Goal: Task Accomplishment & Management: Manage account settings

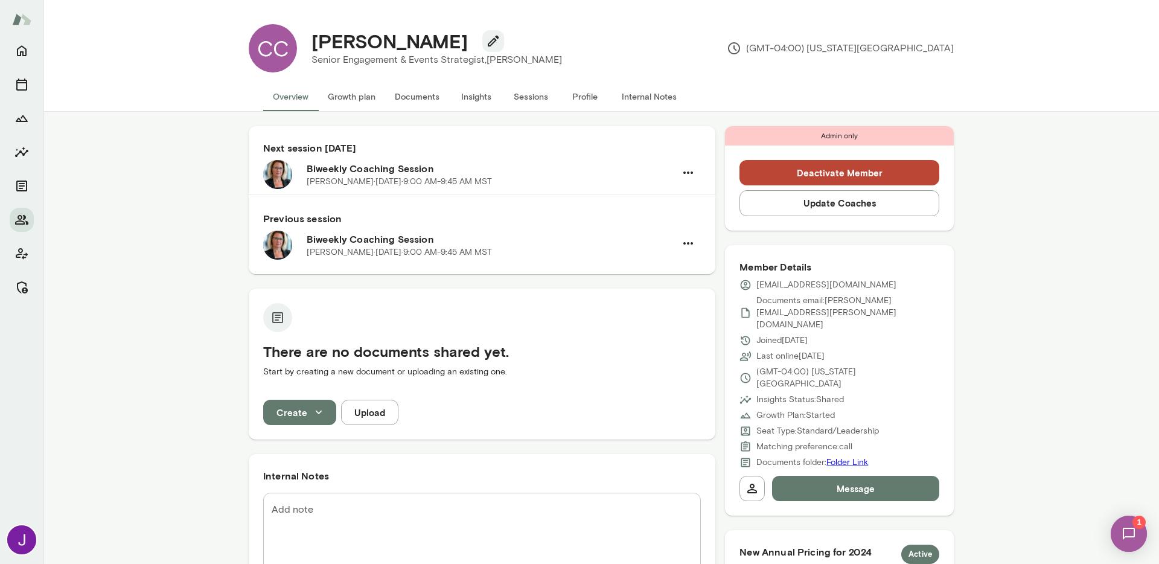
click at [531, 91] on button "Sessions" at bounding box center [530, 96] width 54 height 29
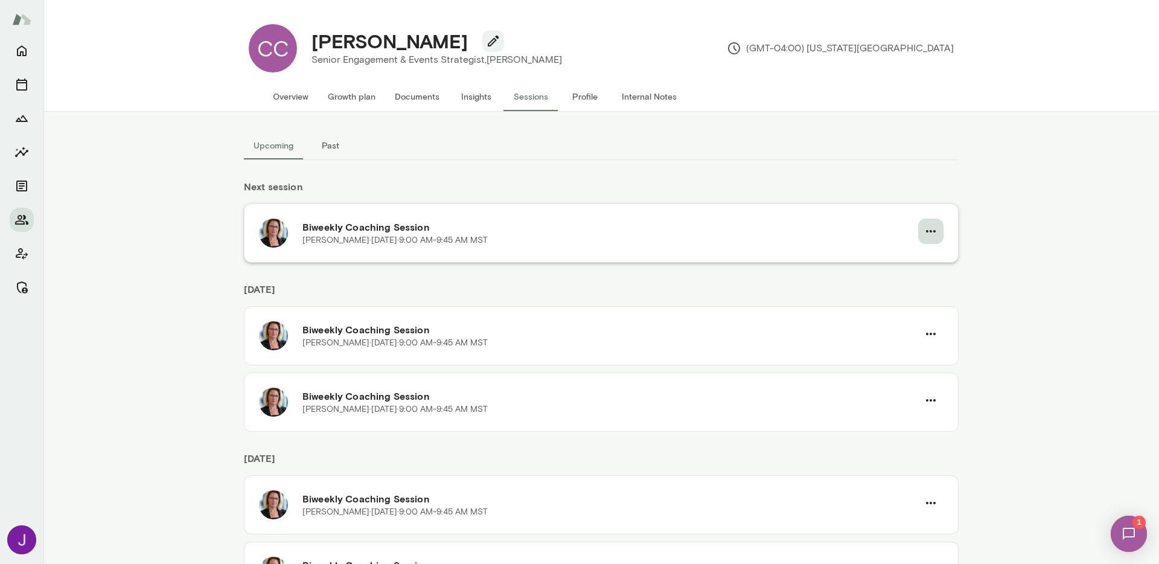
click at [924, 232] on icon "button" at bounding box center [931, 231] width 14 height 14
click at [1044, 217] on div at bounding box center [579, 282] width 1159 height 564
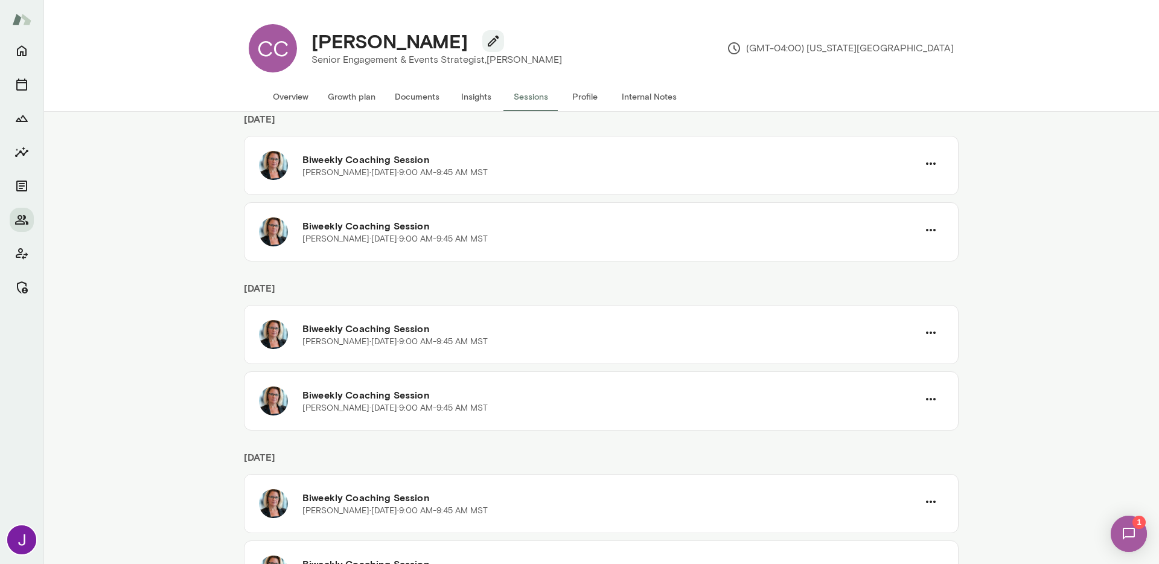
scroll to position [185, 0]
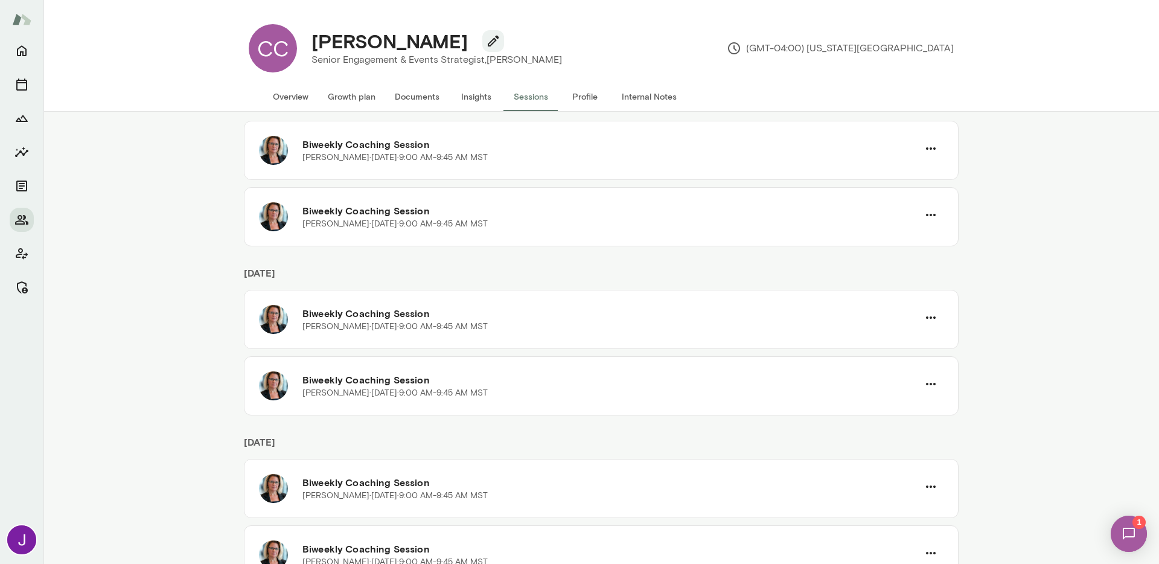
click at [965, 312] on div "Upcoming Past Next session Biweekly Coaching Session Jennifer Alvarez · Thu, Au…" at bounding box center [601, 338] width 1116 height 452
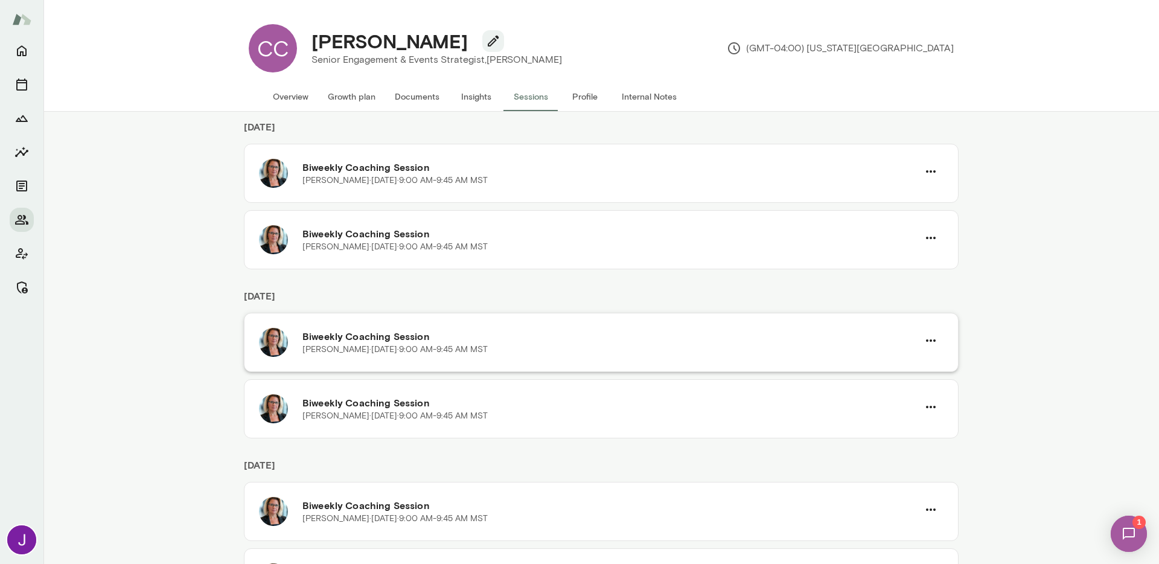
scroll to position [0, 0]
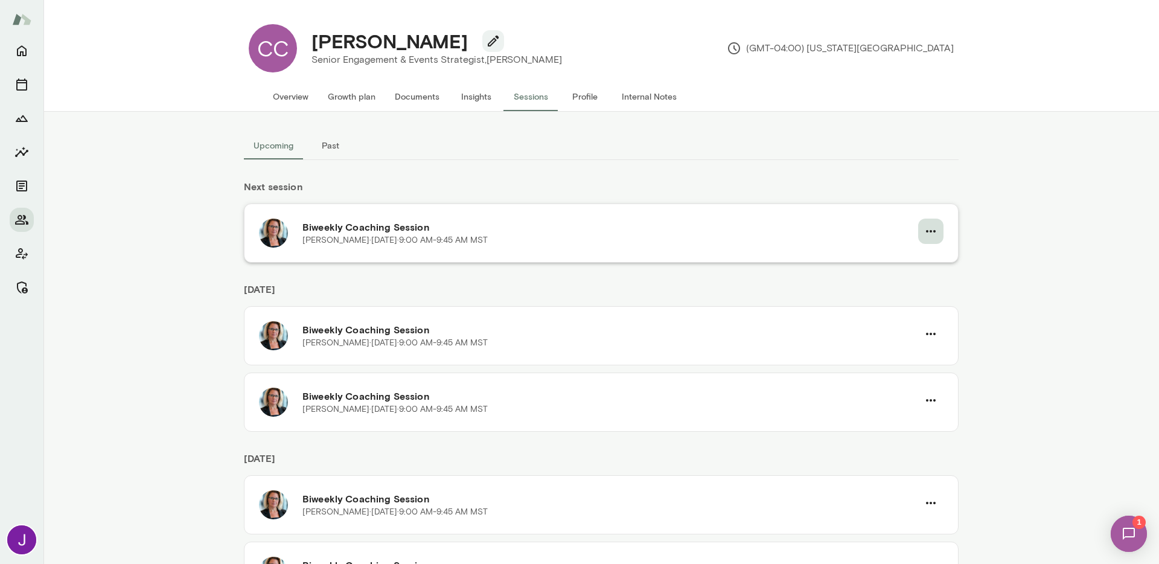
click at [924, 234] on icon "button" at bounding box center [931, 231] width 14 height 14
click at [910, 286] on span "Cancel" at bounding box center [905, 281] width 52 height 14
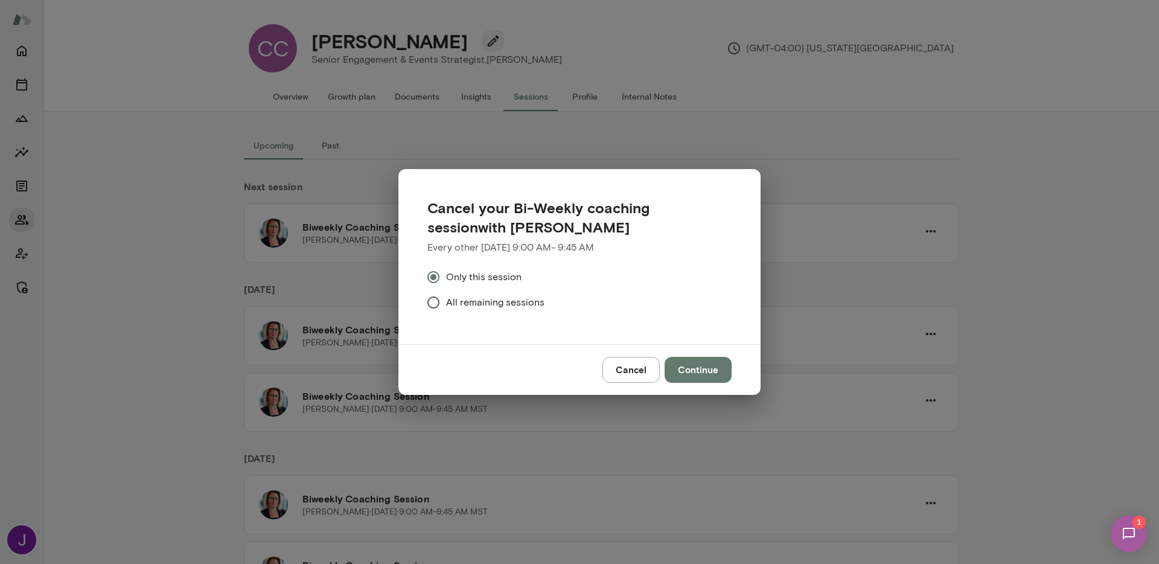
click at [498, 305] on span "All remaining sessions" at bounding box center [495, 302] width 98 height 14
click at [704, 376] on button "Continue" at bounding box center [698, 369] width 67 height 25
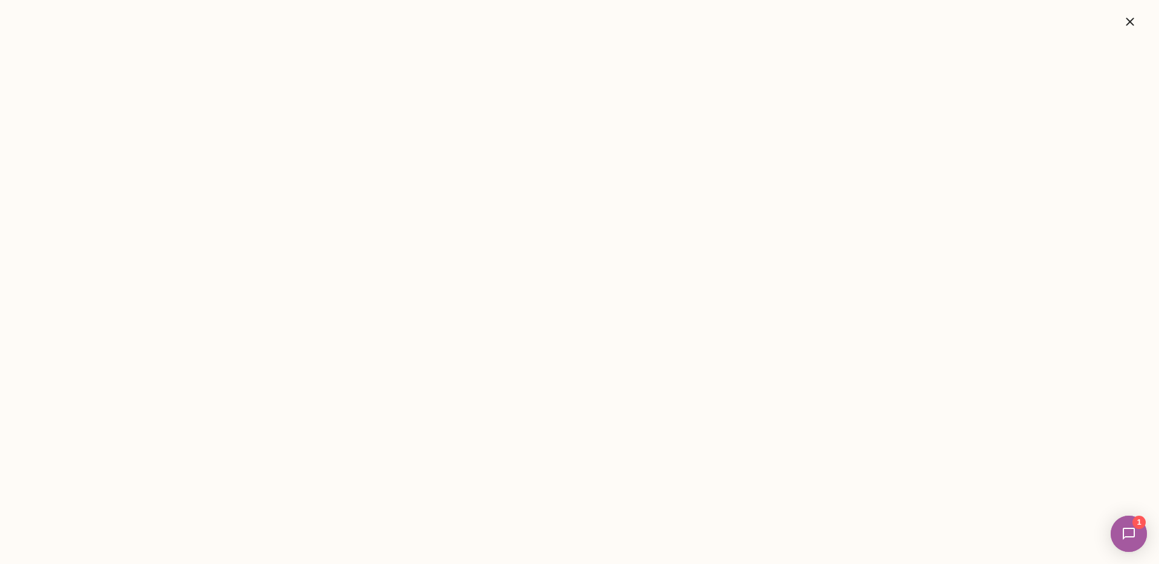
click at [1135, 19] on icon "button" at bounding box center [1130, 21] width 14 height 14
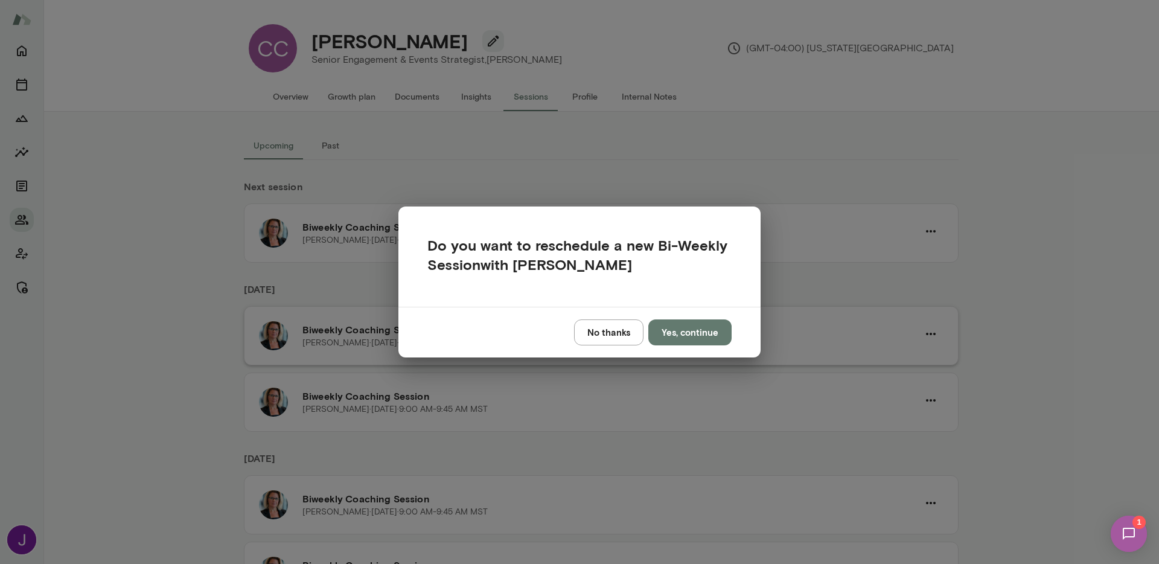
click at [608, 331] on button "No thanks" at bounding box center [608, 331] width 69 height 25
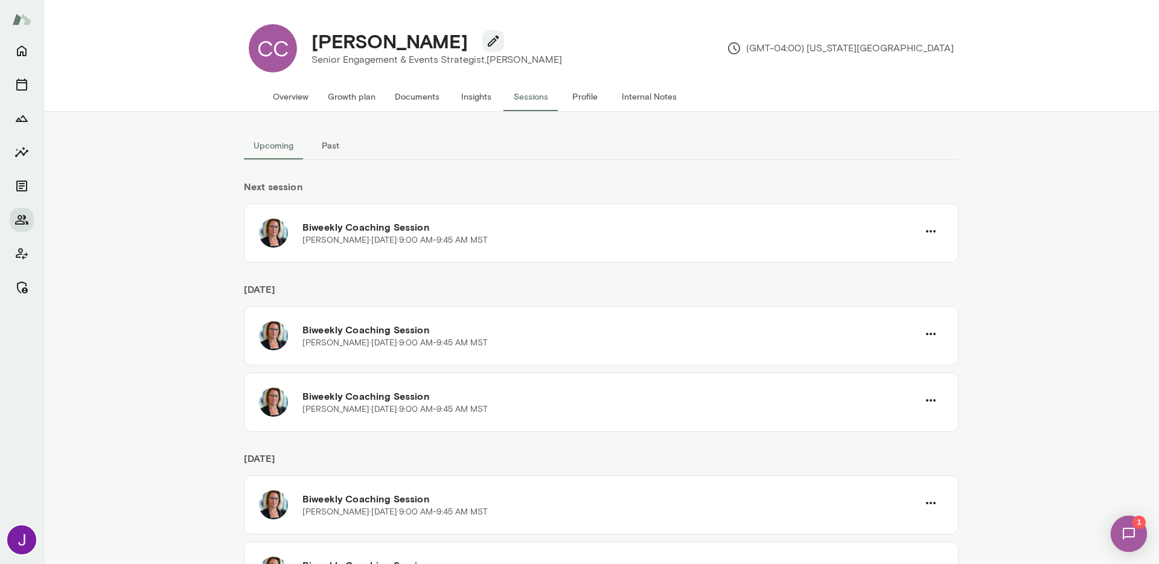
click at [372, 43] on h4 "[PERSON_NAME]" at bounding box center [389, 41] width 156 height 23
copy div "[PERSON_NAME]"
click at [287, 89] on button "Overview" at bounding box center [290, 96] width 55 height 29
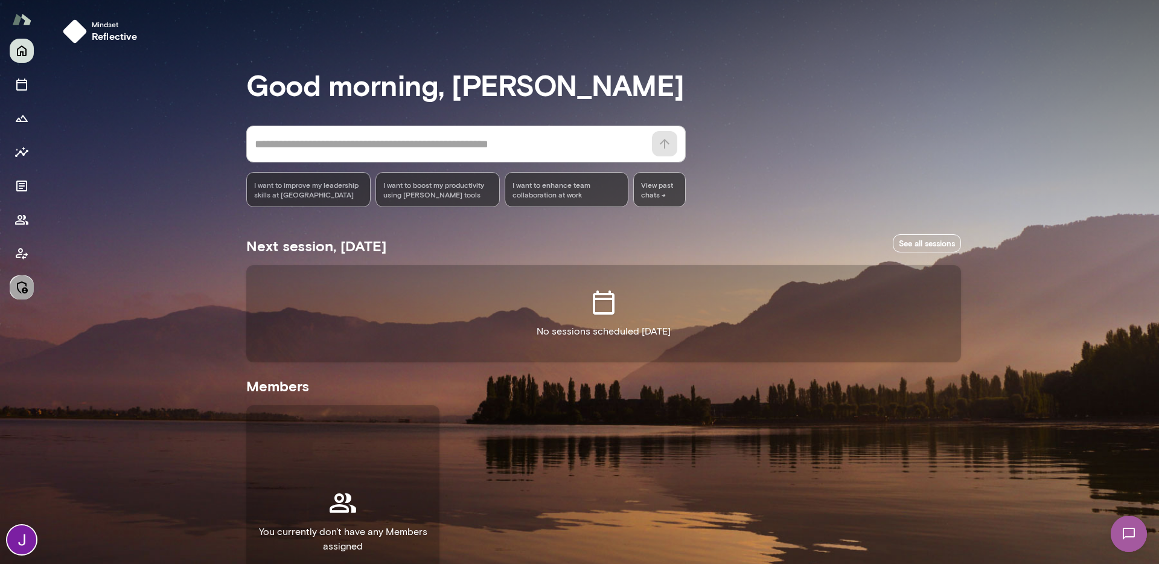
click at [26, 287] on icon "Manage" at bounding box center [21, 287] width 14 height 14
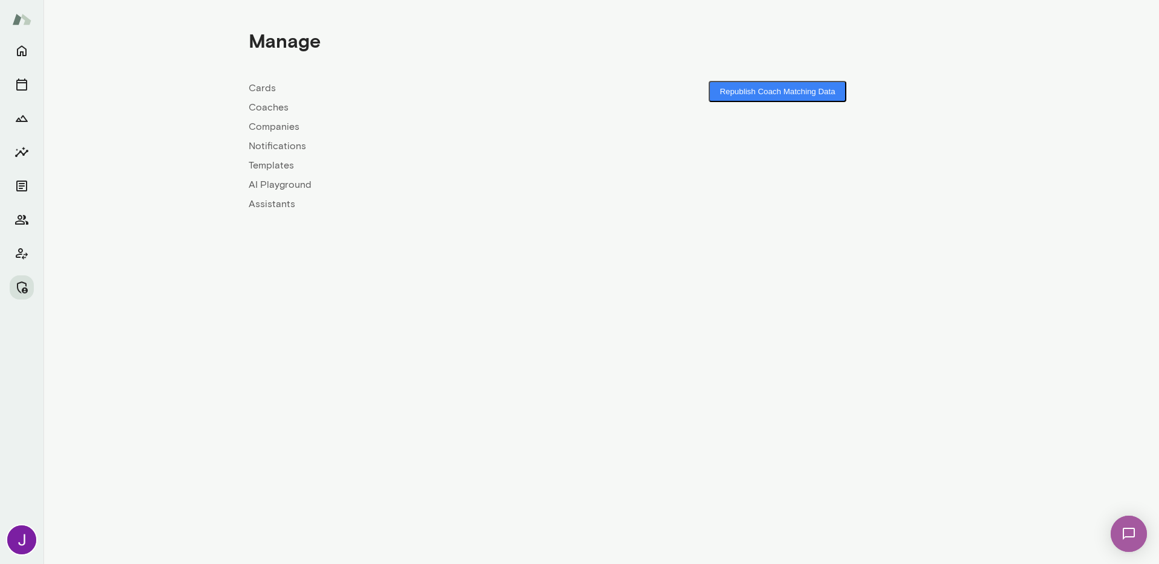
click at [264, 110] on link "Coaches" at bounding box center [425, 107] width 353 height 14
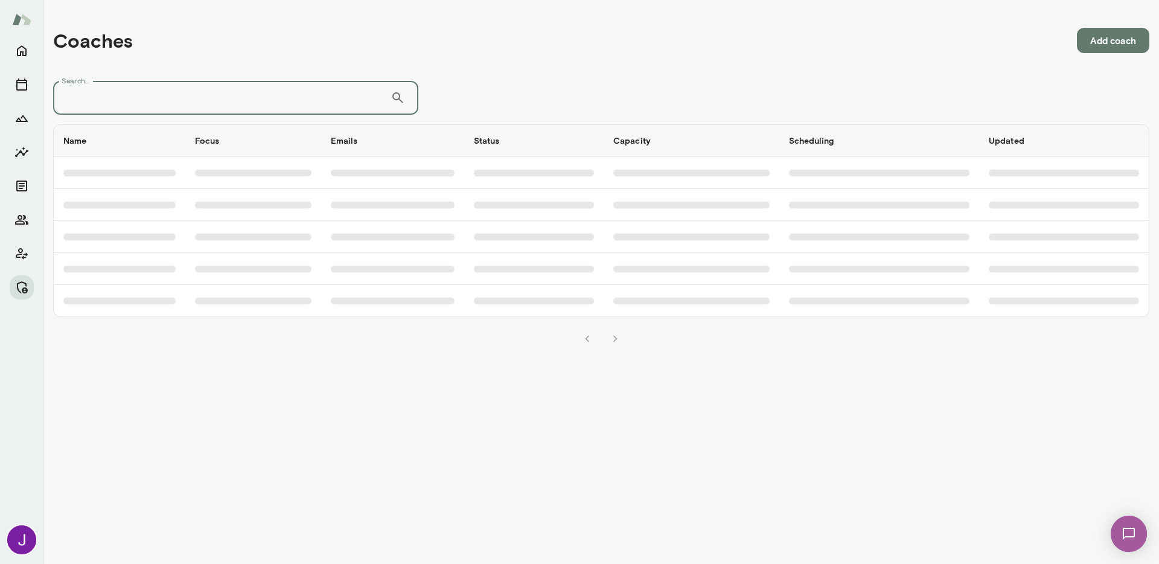
click at [272, 101] on input "Search..." at bounding box center [221, 98] width 337 height 34
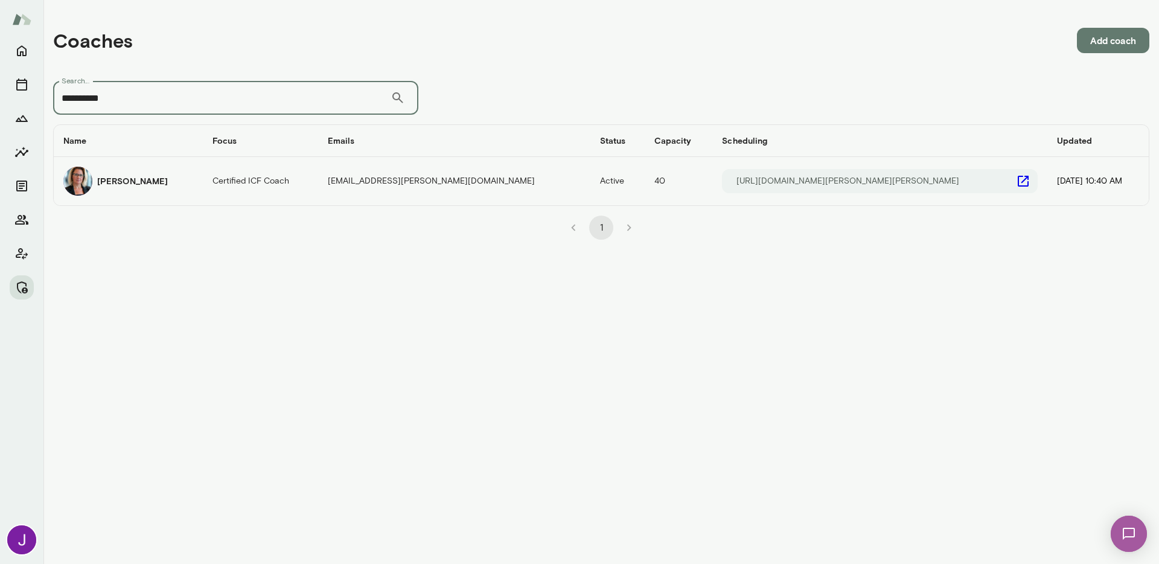
type input "**********"
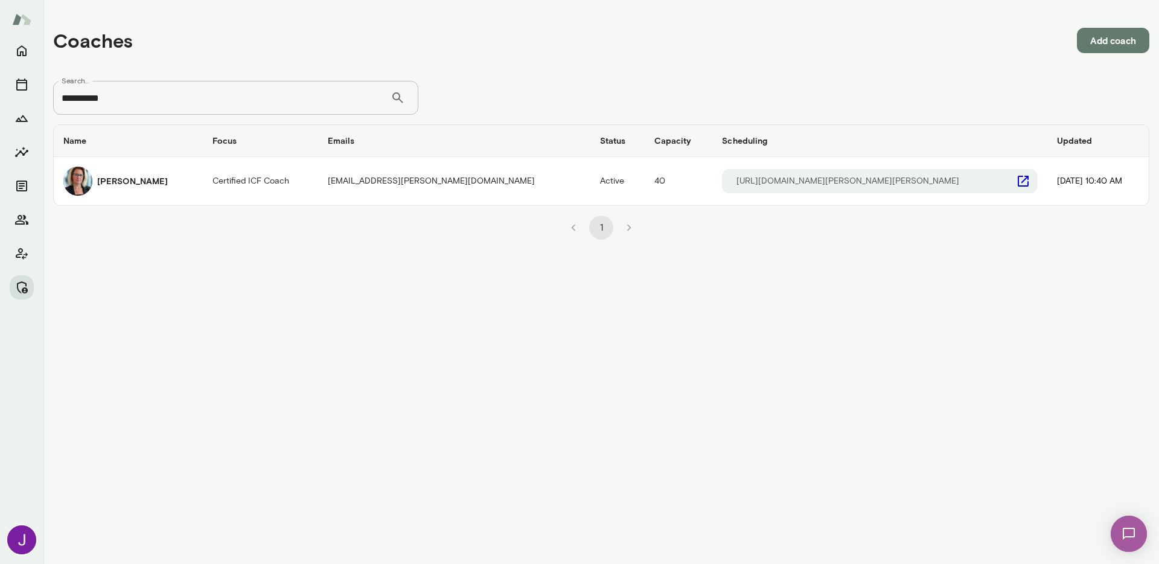
click at [1016, 182] on icon "coaches table" at bounding box center [1023, 181] width 14 height 14
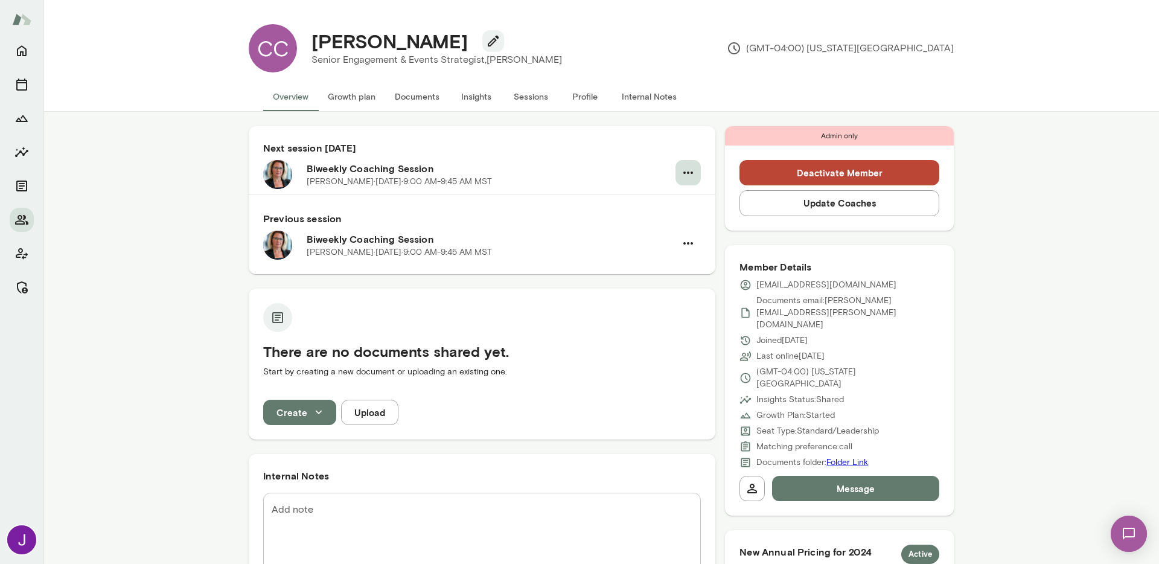
click at [688, 177] on icon "button" at bounding box center [688, 172] width 14 height 14
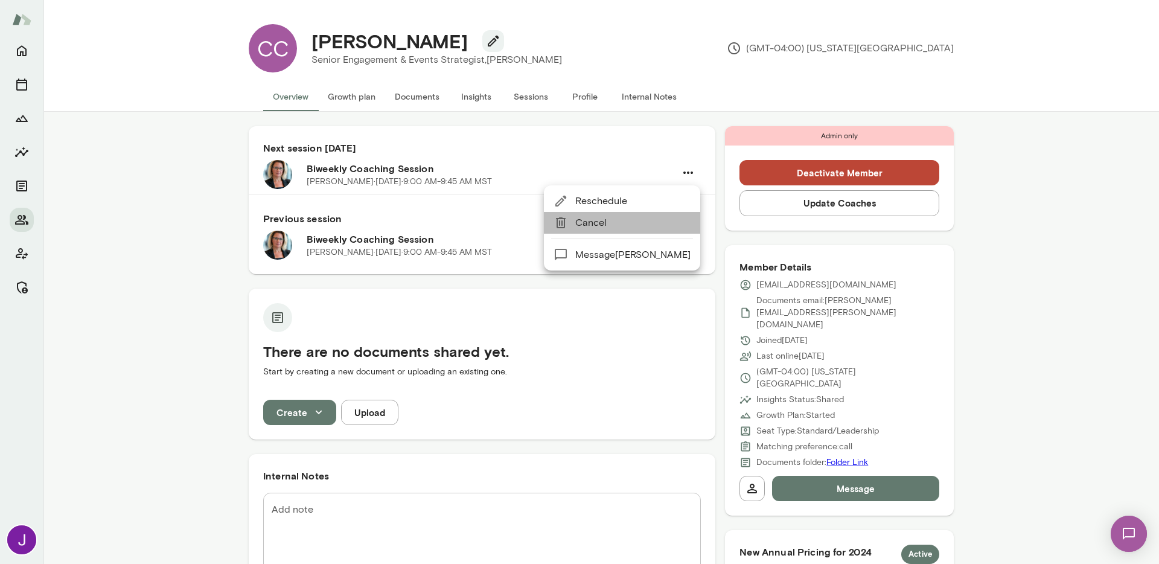
click at [650, 225] on span "Cancel" at bounding box center [632, 223] width 115 height 14
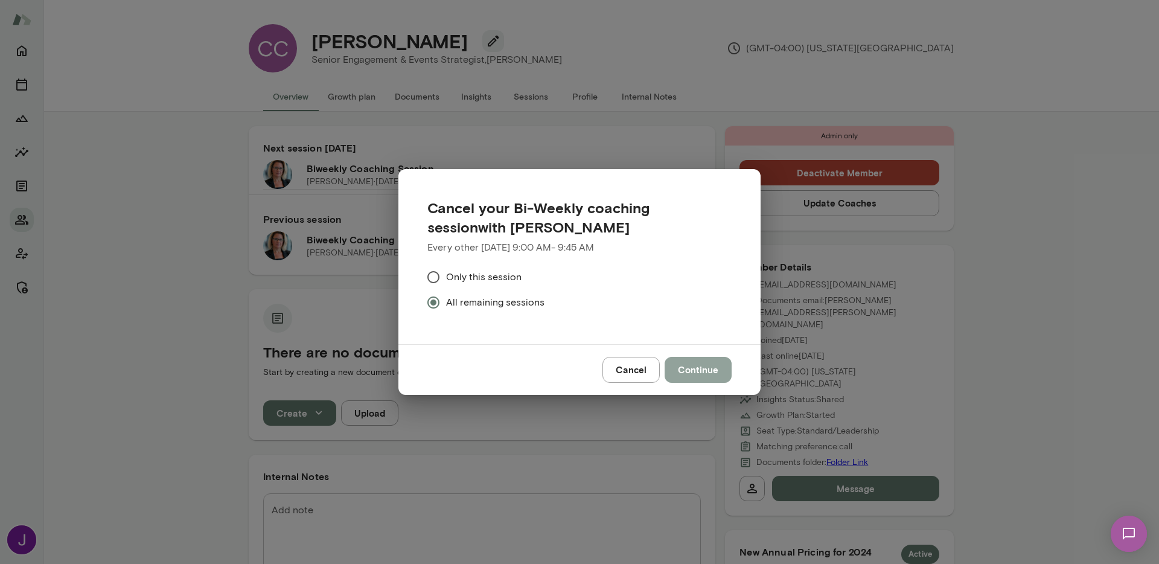
click at [731, 368] on button "Continue" at bounding box center [698, 369] width 67 height 25
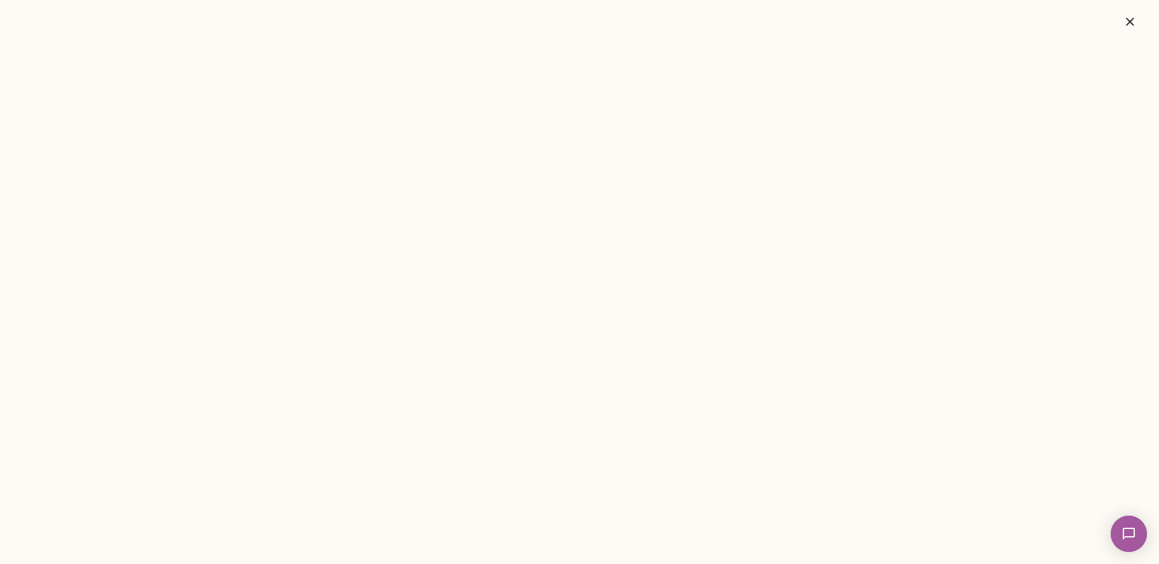
click at [1132, 22] on icon "button" at bounding box center [1130, 21] width 14 height 14
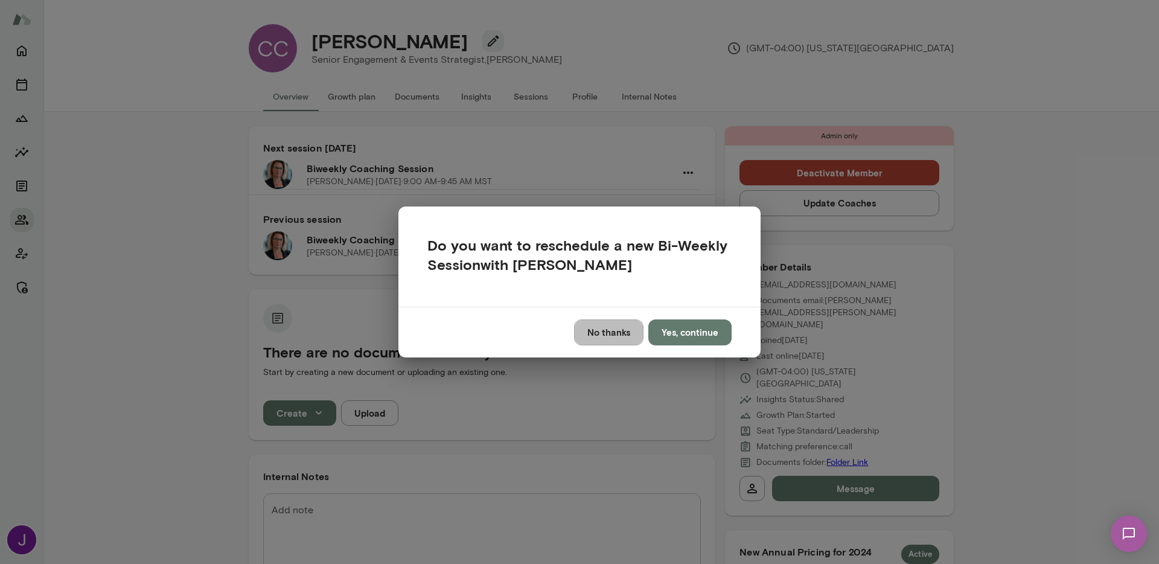
click at [600, 334] on button "No thanks" at bounding box center [608, 331] width 69 height 25
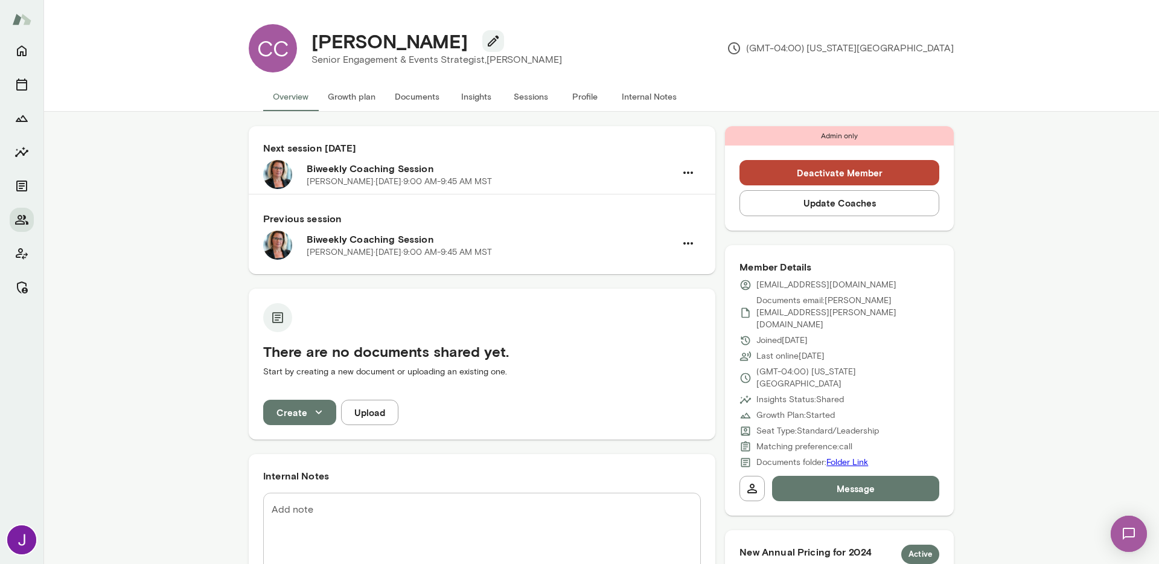
click at [784, 284] on p "cram_cristyn@bah.com" at bounding box center [826, 285] width 140 height 12
click at [784, 284] on p "[EMAIL_ADDRESS][DOMAIN_NAME]" at bounding box center [826, 285] width 140 height 12
copy div "[EMAIL_ADDRESS][DOMAIN_NAME]"
click at [546, 94] on button "Sessions" at bounding box center [530, 96] width 54 height 29
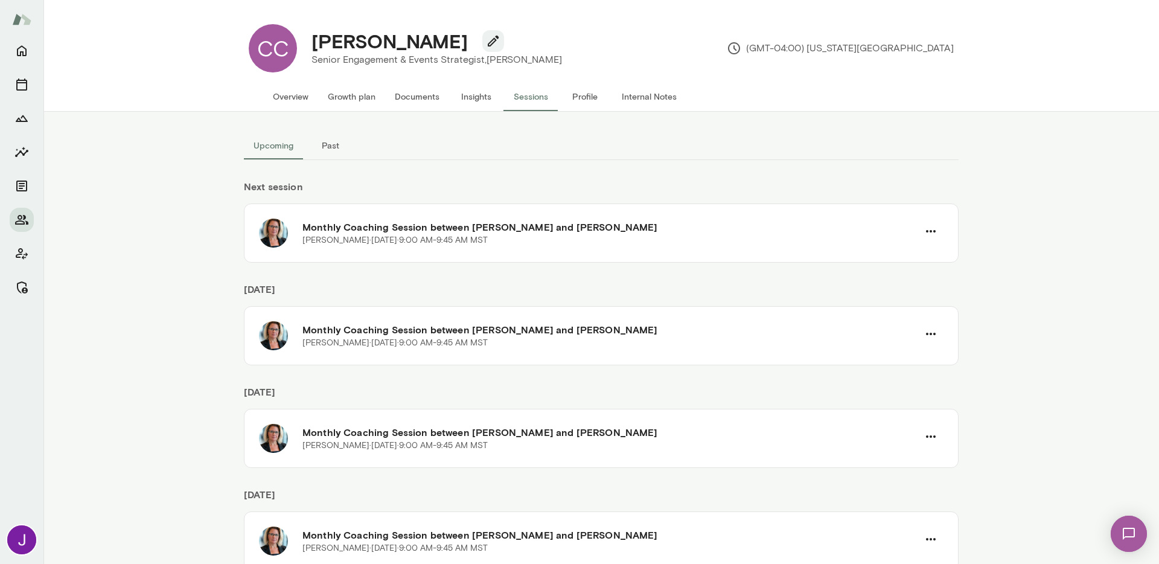
click at [281, 102] on button "Overview" at bounding box center [290, 96] width 55 height 29
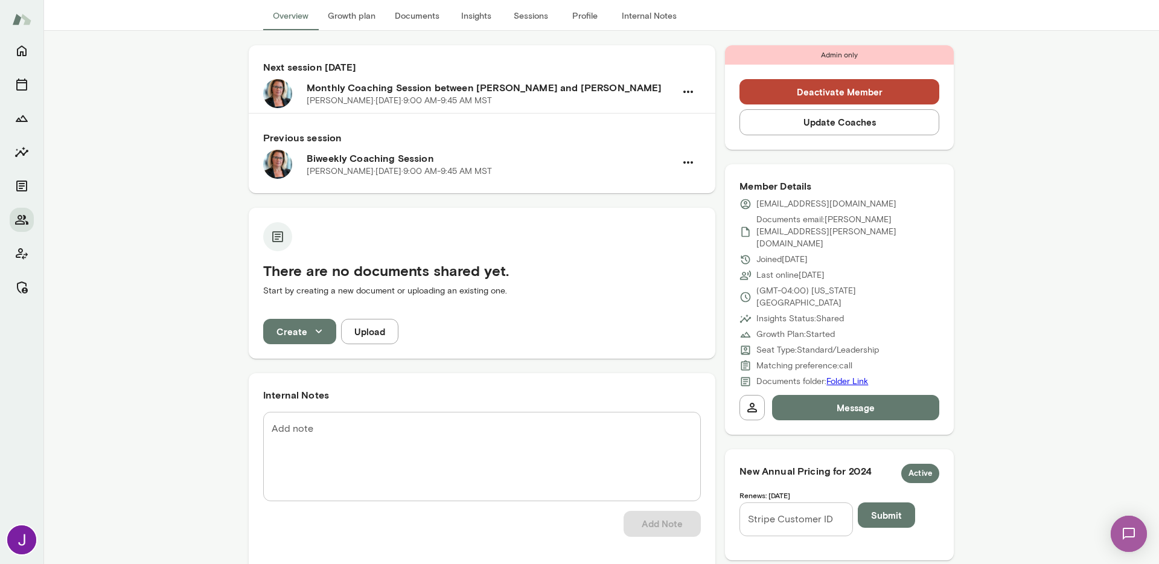
scroll to position [83, 0]
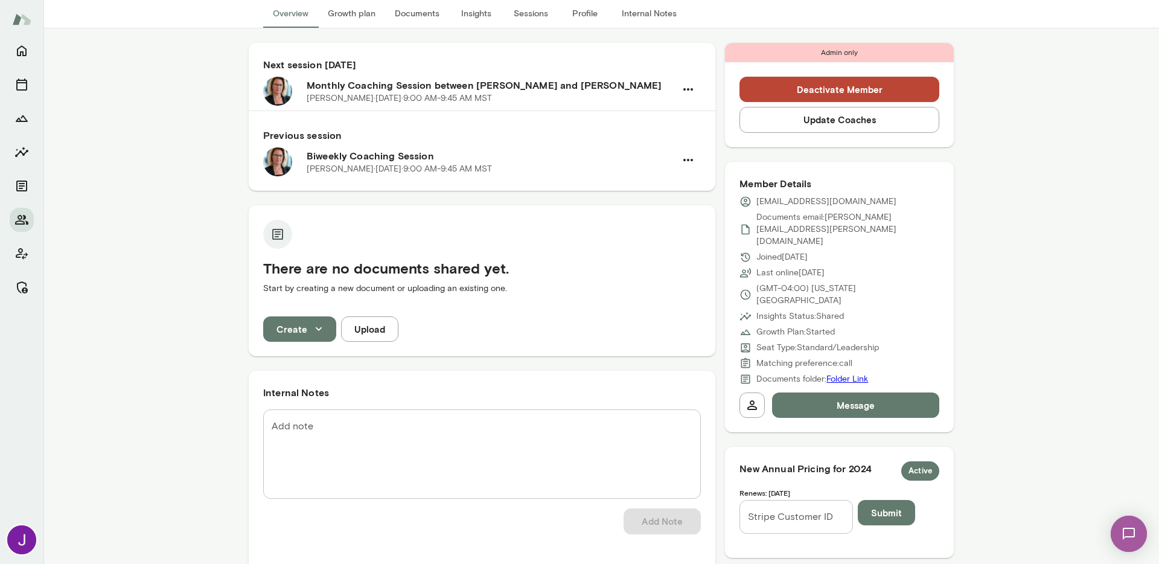
click at [343, 448] on textarea "Add note" at bounding box center [482, 454] width 421 height 69
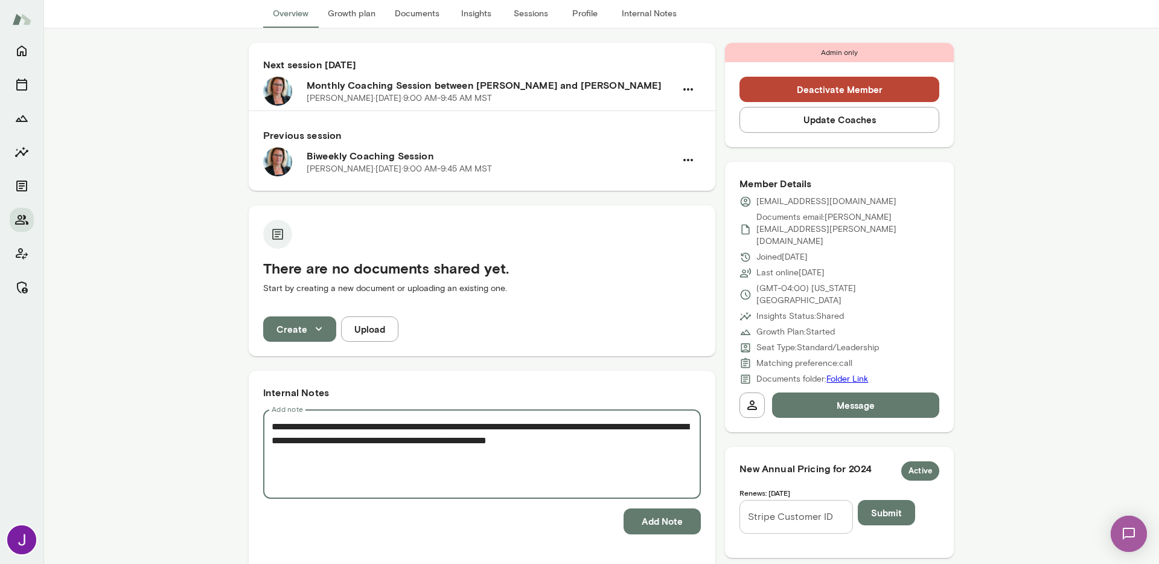
click at [459, 445] on textarea "**********" at bounding box center [482, 454] width 421 height 69
click at [462, 445] on textarea "**********" at bounding box center [482, 454] width 421 height 69
click at [620, 441] on textarea "**********" at bounding box center [482, 454] width 421 height 69
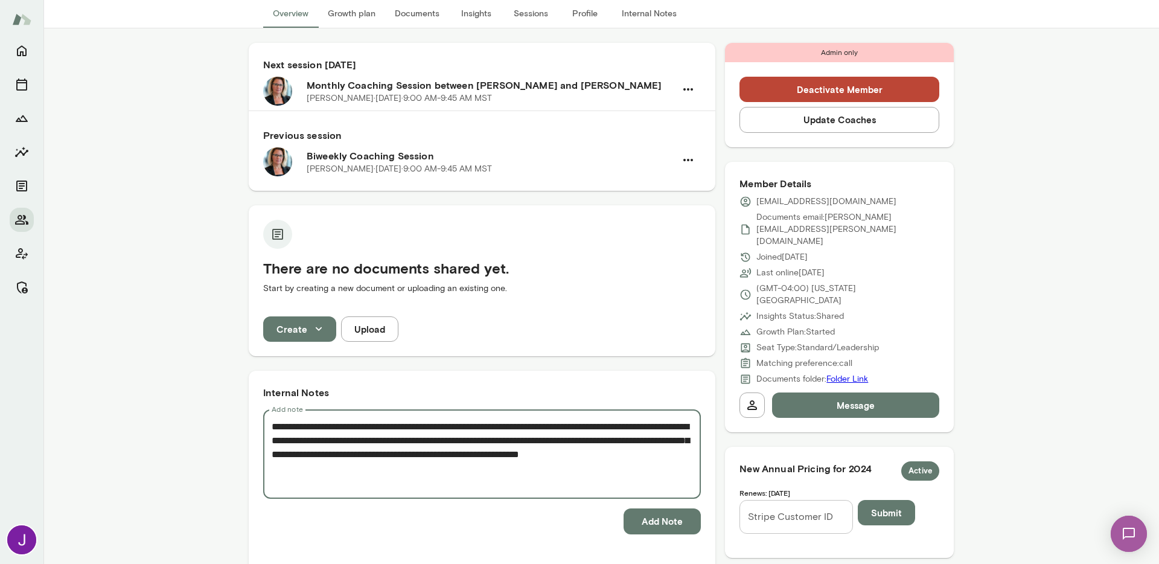
click at [565, 457] on textarea "**********" at bounding box center [482, 454] width 421 height 69
click at [625, 474] on textarea "**********" at bounding box center [482, 454] width 421 height 69
type textarea "**********"
click at [643, 524] on button "Add Note" at bounding box center [662, 520] width 77 height 25
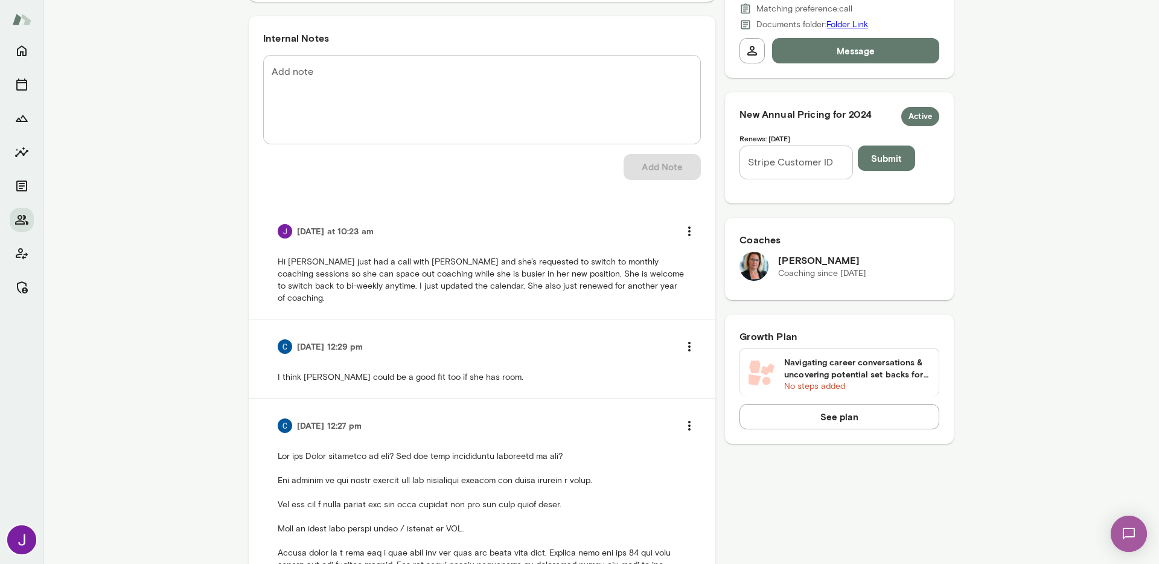
scroll to position [0, 0]
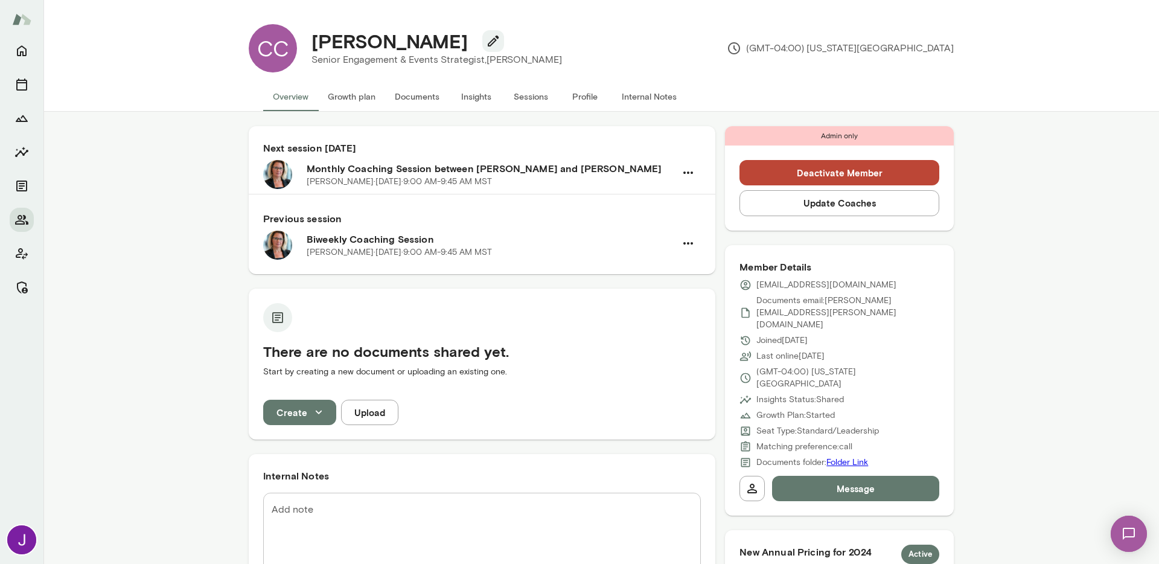
click at [522, 102] on button "Sessions" at bounding box center [530, 96] width 54 height 29
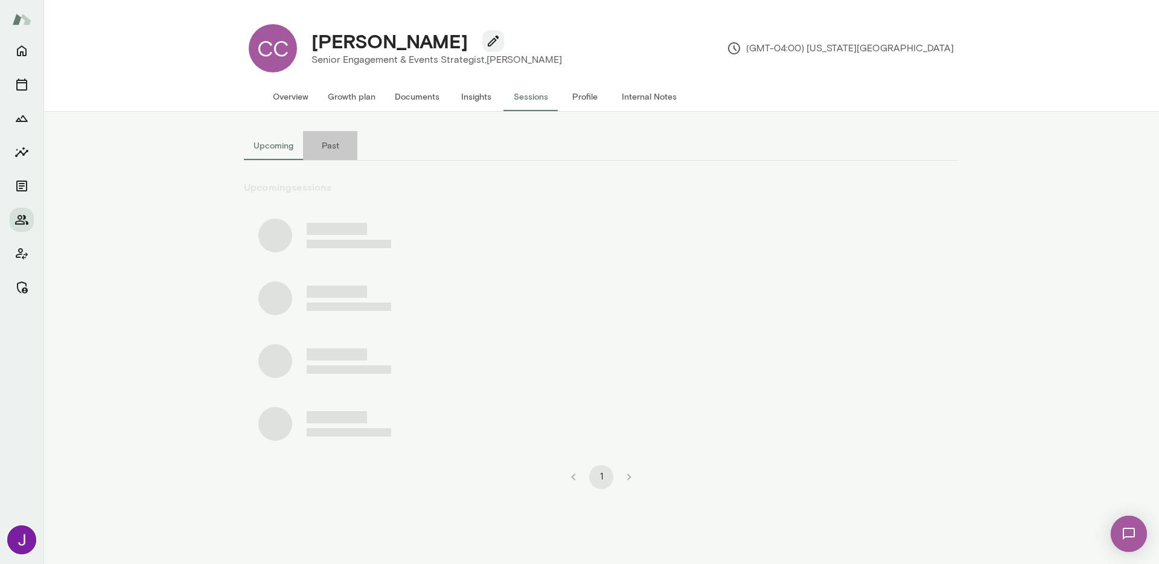
click at [338, 148] on button "Past" at bounding box center [330, 145] width 54 height 29
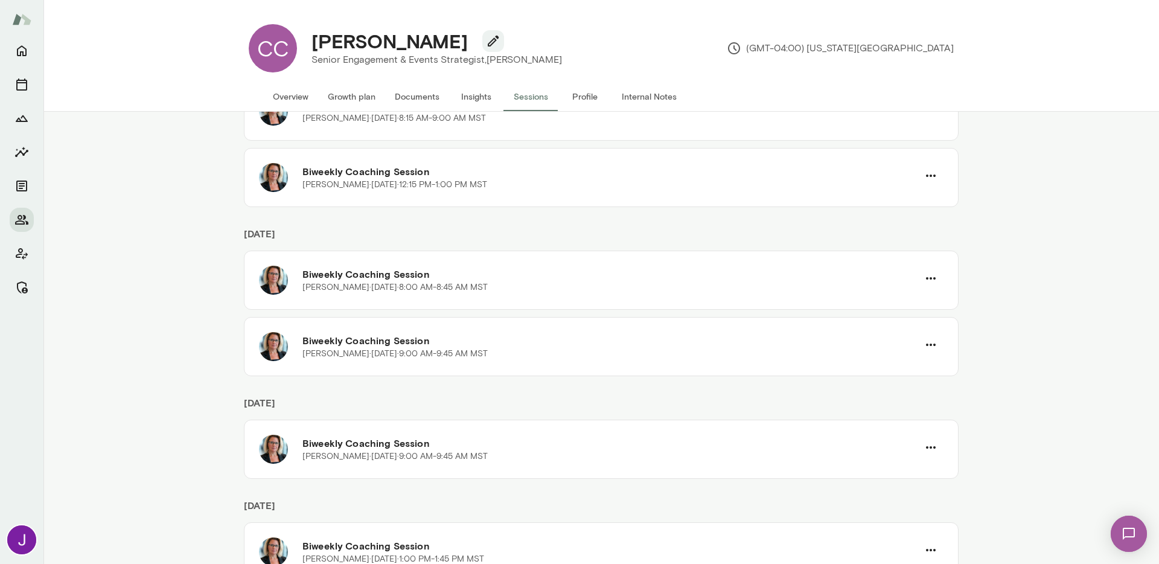
scroll to position [2473, 0]
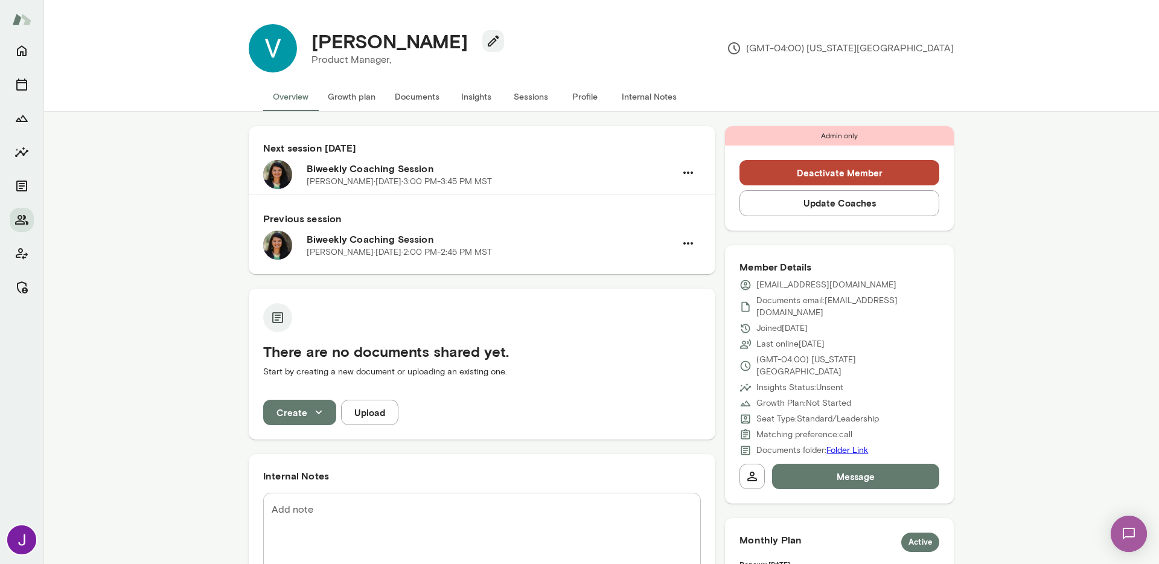
click at [540, 92] on button "Sessions" at bounding box center [530, 96] width 54 height 29
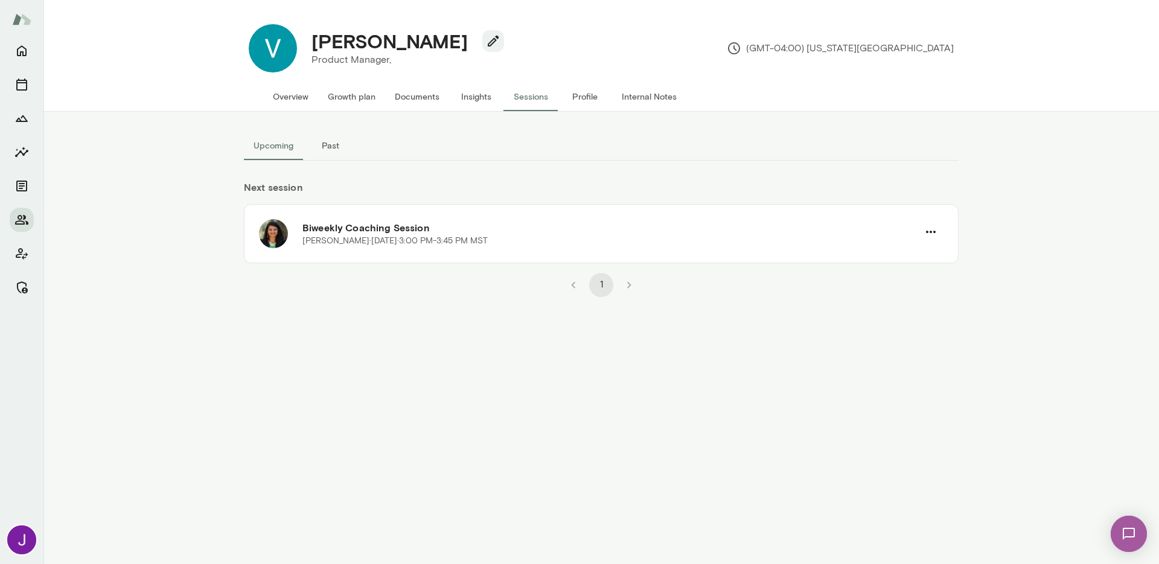
click at [348, 147] on button "Past" at bounding box center [330, 145] width 54 height 29
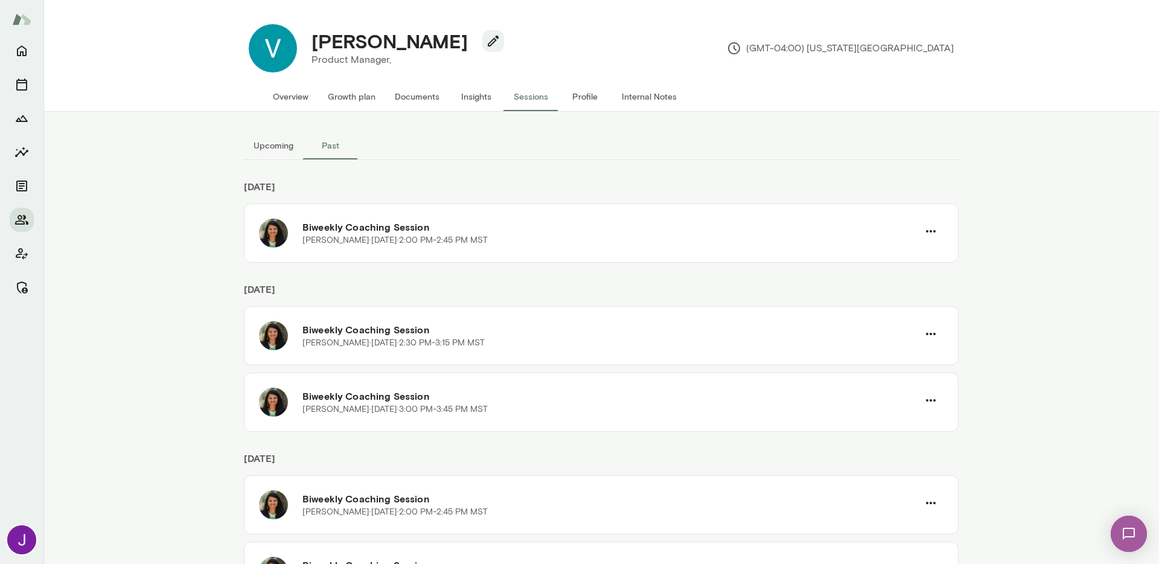
click at [281, 143] on button "Upcoming" at bounding box center [273, 145] width 59 height 29
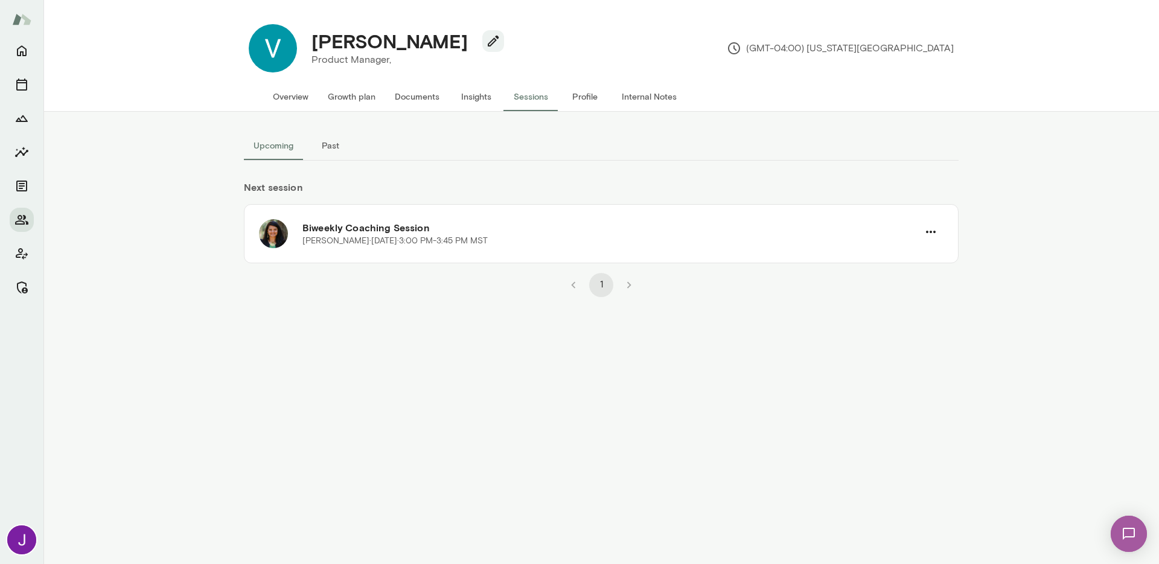
click at [388, 42] on h4 "[PERSON_NAME]" at bounding box center [389, 41] width 156 height 23
copy div "[PERSON_NAME]"
click at [294, 97] on button "Overview" at bounding box center [290, 96] width 55 height 29
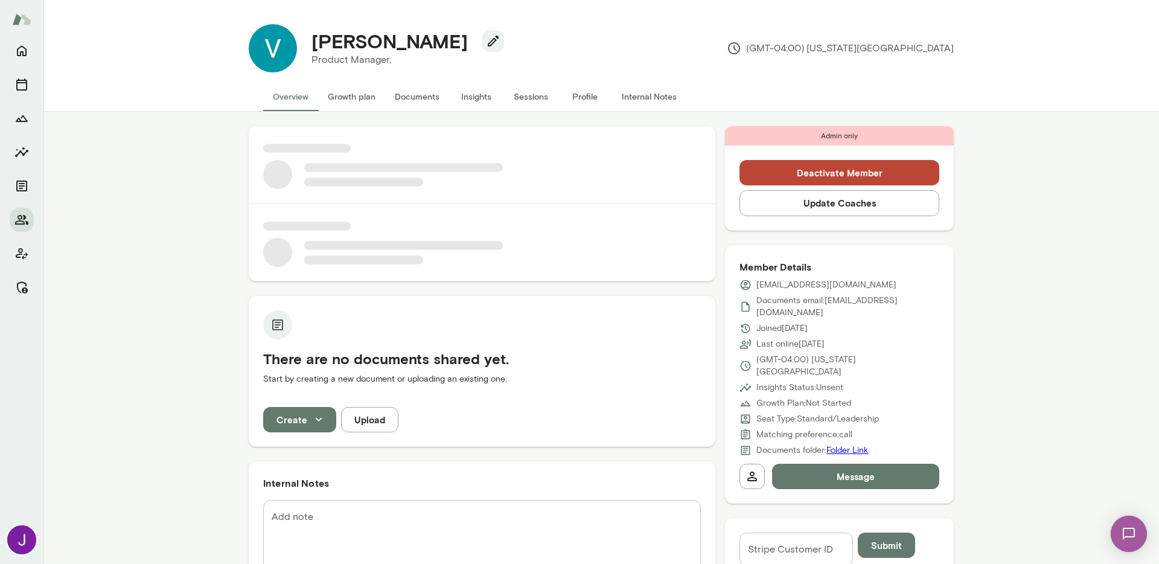
click at [800, 285] on p "[EMAIL_ADDRESS][DOMAIN_NAME]" at bounding box center [826, 285] width 140 height 12
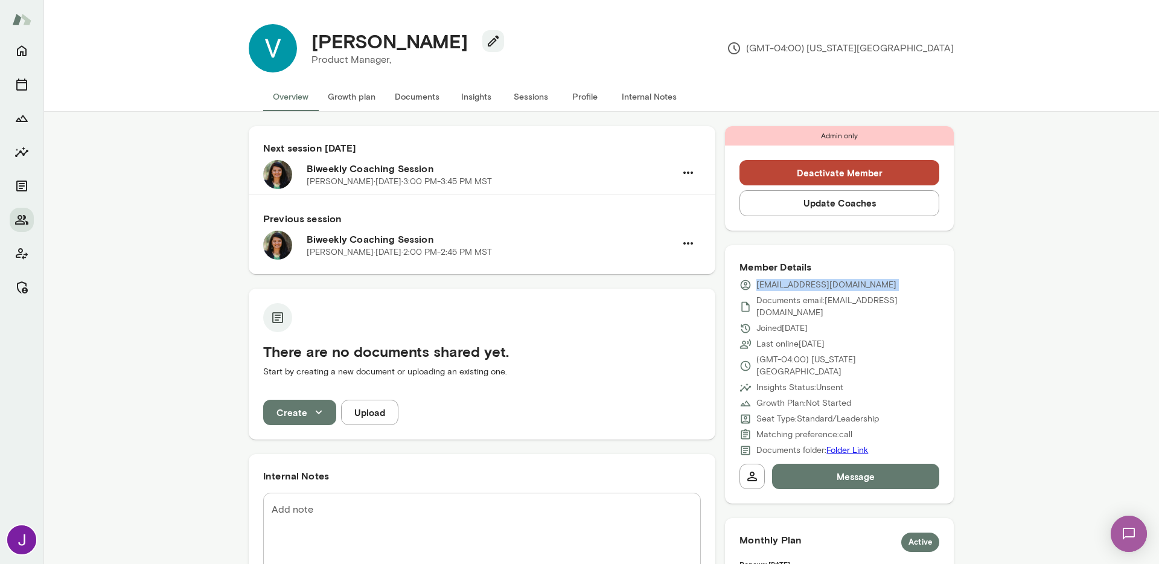
click at [799, 286] on p "[EMAIL_ADDRESS][DOMAIN_NAME]" at bounding box center [826, 285] width 140 height 12
copy div "[EMAIL_ADDRESS][DOMAIN_NAME]"
click at [512, 94] on button "Sessions" at bounding box center [530, 96] width 54 height 29
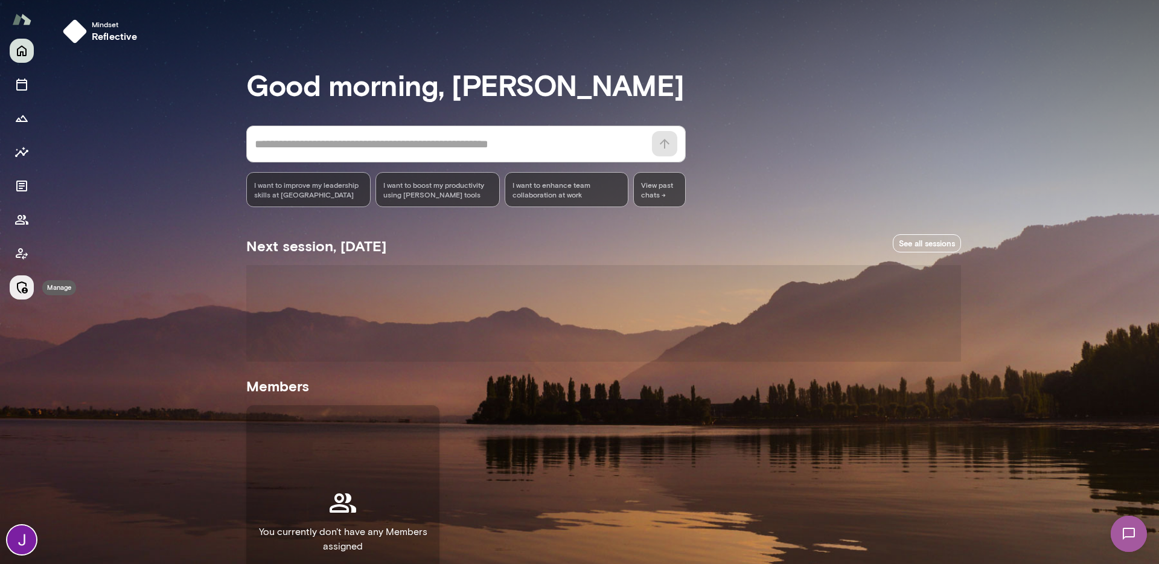
click at [13, 289] on button "Manage" at bounding box center [22, 287] width 24 height 24
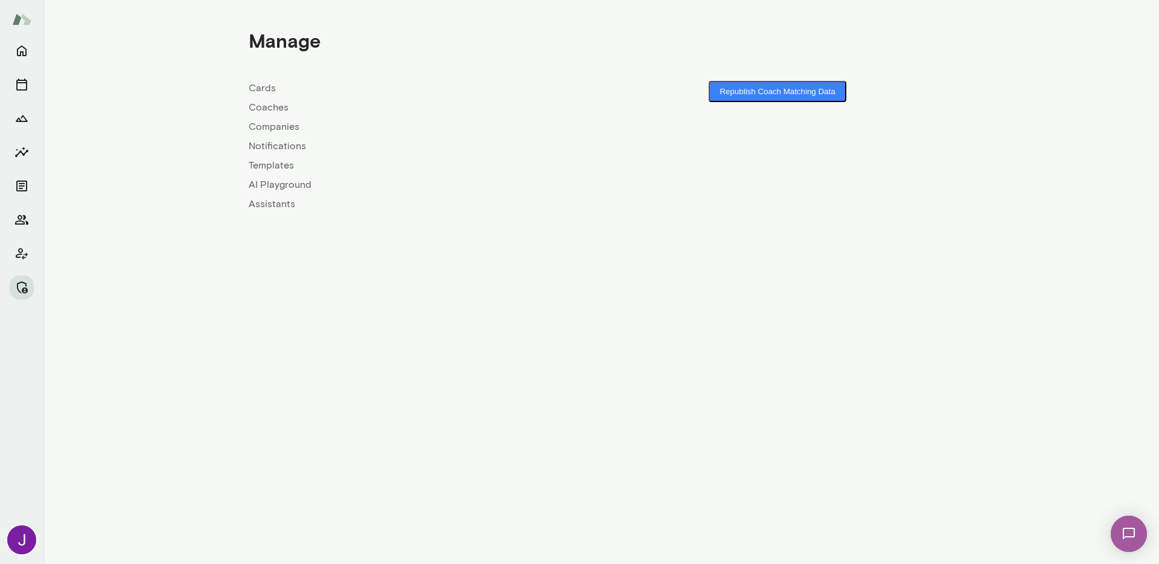
click at [283, 106] on link "Coaches" at bounding box center [425, 107] width 353 height 14
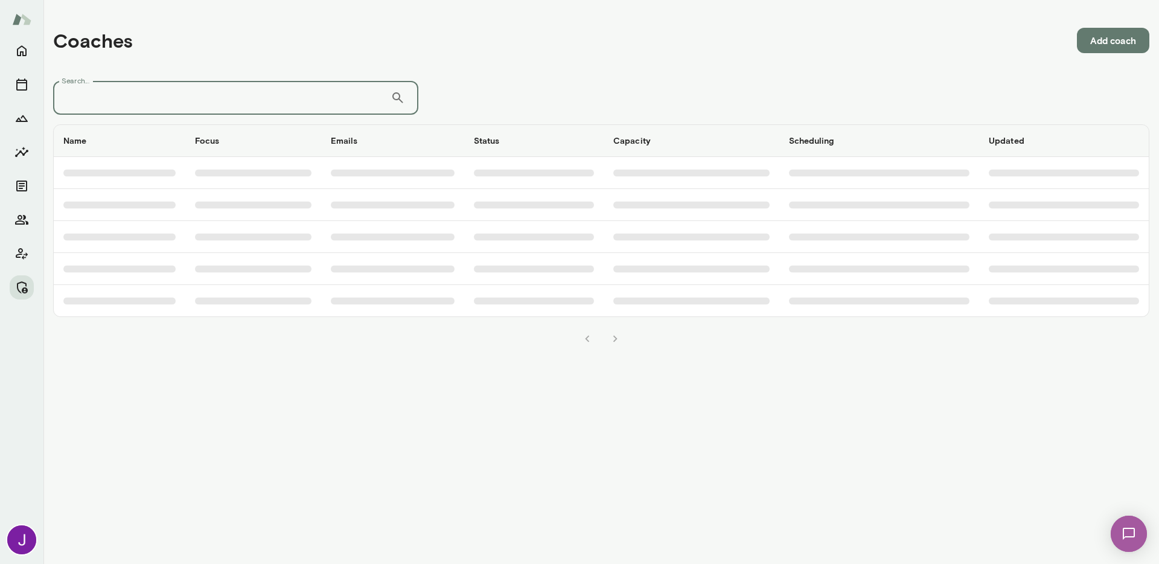
click at [278, 91] on input "Search..." at bounding box center [221, 98] width 337 height 34
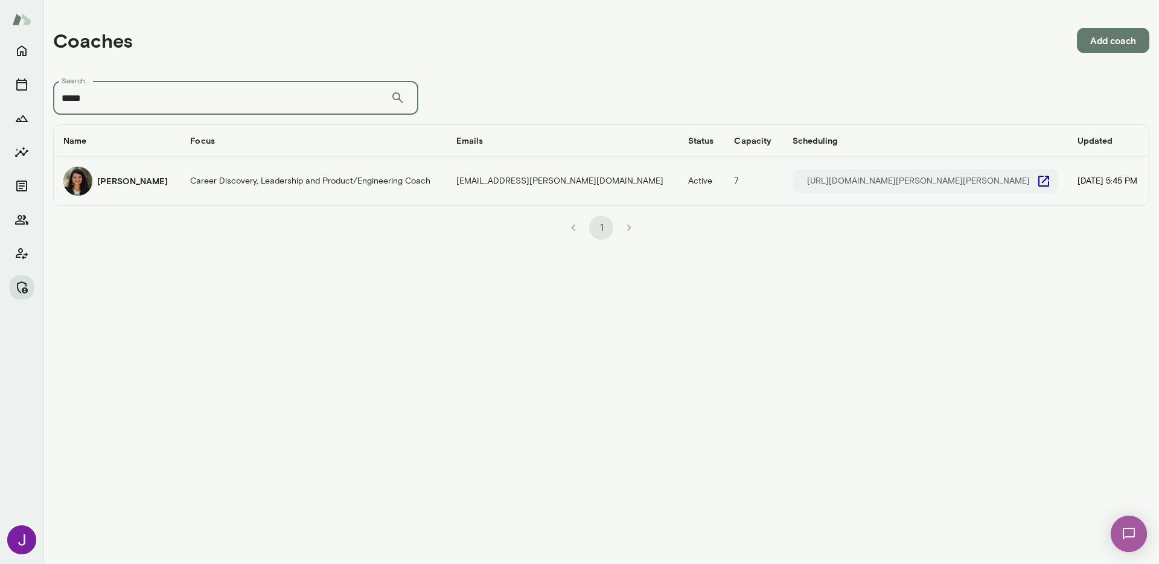
type input "****"
click at [1038, 184] on icon "coaches table" at bounding box center [1043, 181] width 11 height 11
